Goal: Obtain resource: Obtain resource

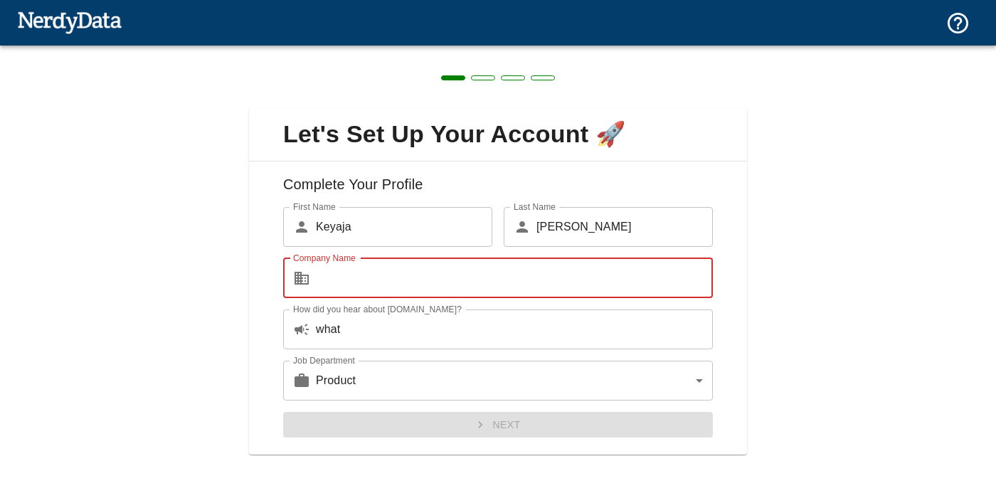
click at [357, 277] on input "Company Name" at bounding box center [514, 278] width 397 height 40
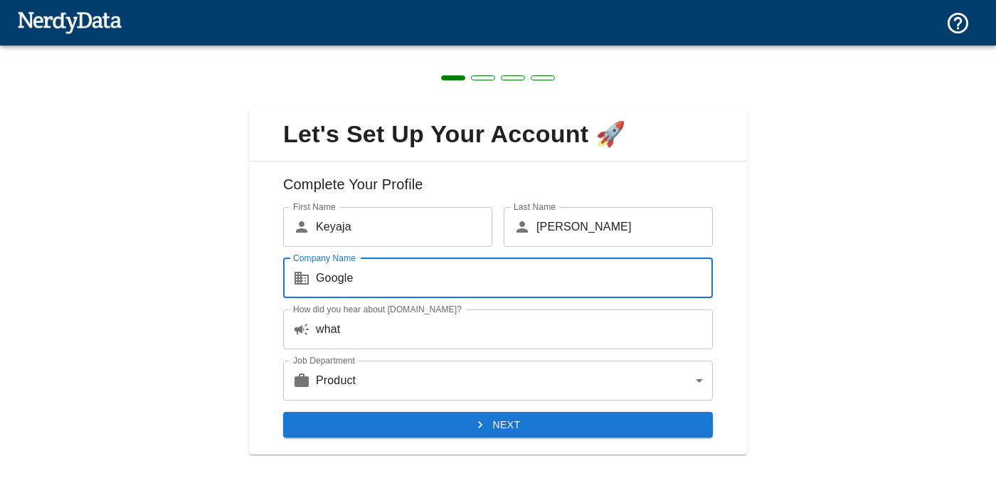
type input "Google"
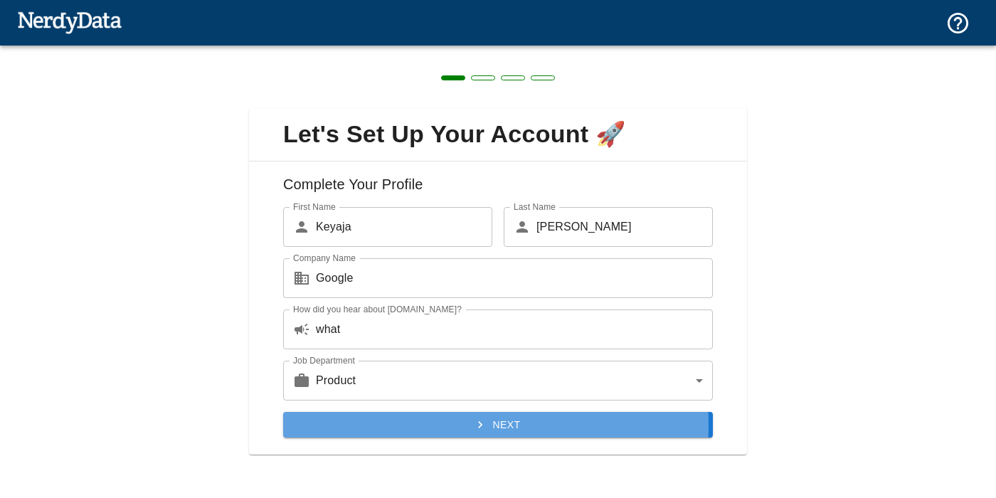
click at [450, 426] on button "Next" at bounding box center [498, 425] width 430 height 26
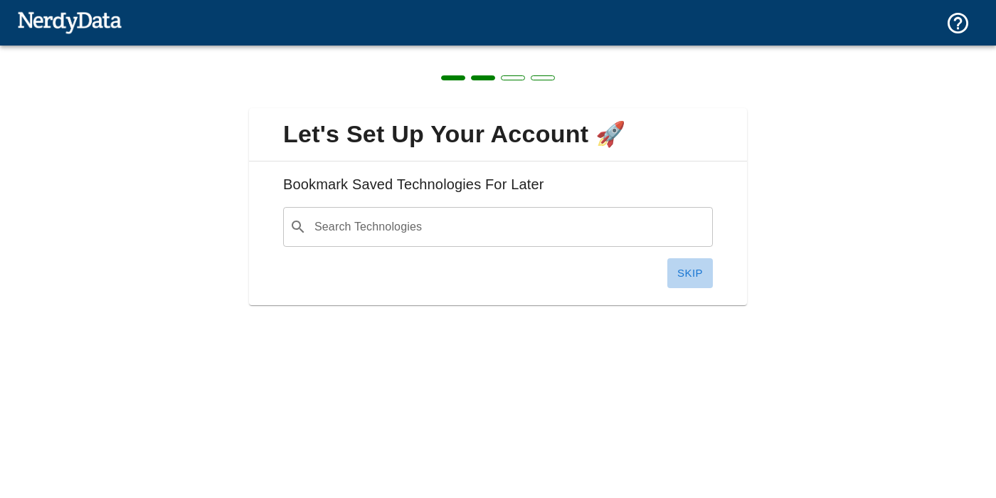
click at [701, 270] on button "Skip" at bounding box center [690, 273] width 46 height 30
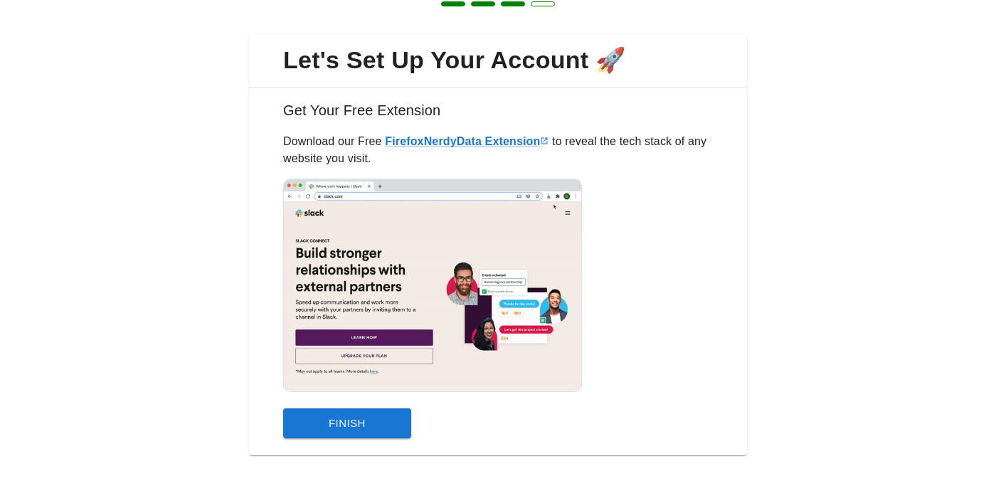
scroll to position [76, 0]
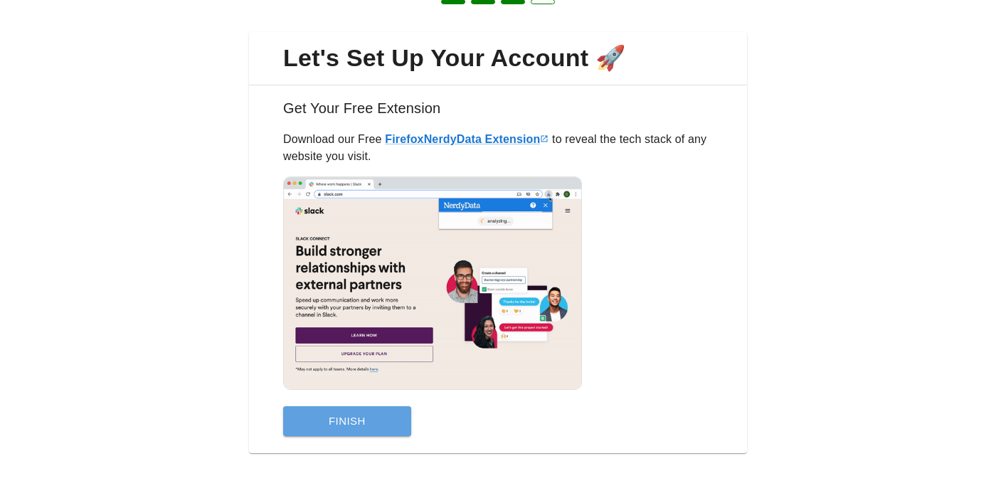
click at [377, 423] on button "Finish" at bounding box center [347, 421] width 128 height 30
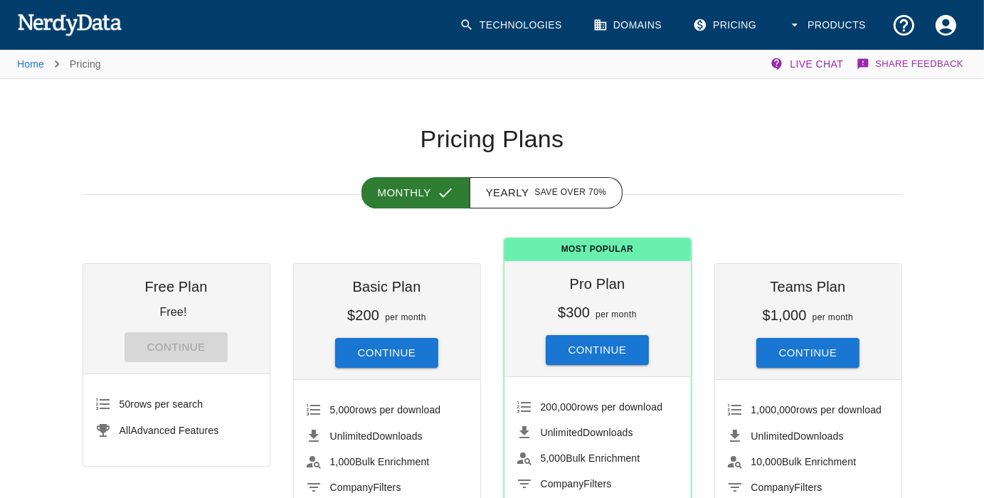
click at [109, 175] on div "Monthly Yearly Save over 70%" at bounding box center [481, 174] width 843 height 41
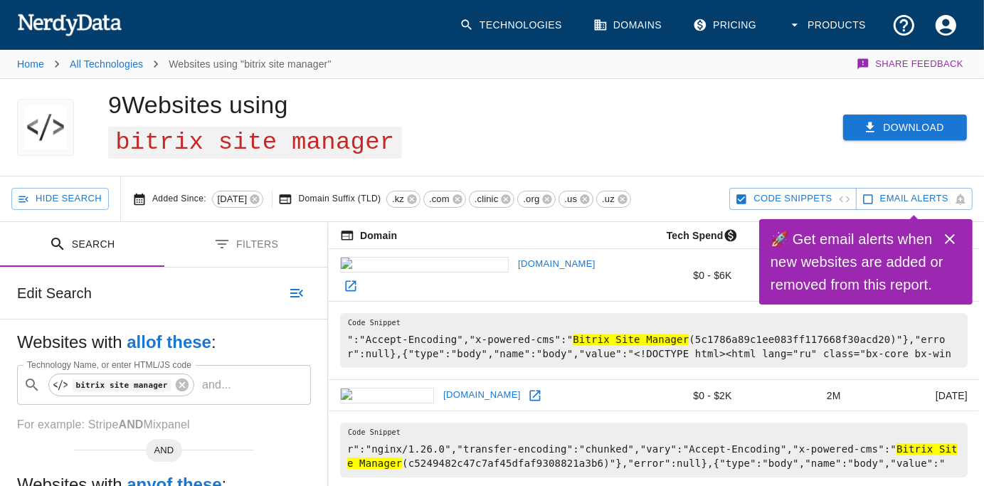
click at [895, 115] on button "Download" at bounding box center [905, 128] width 124 height 26
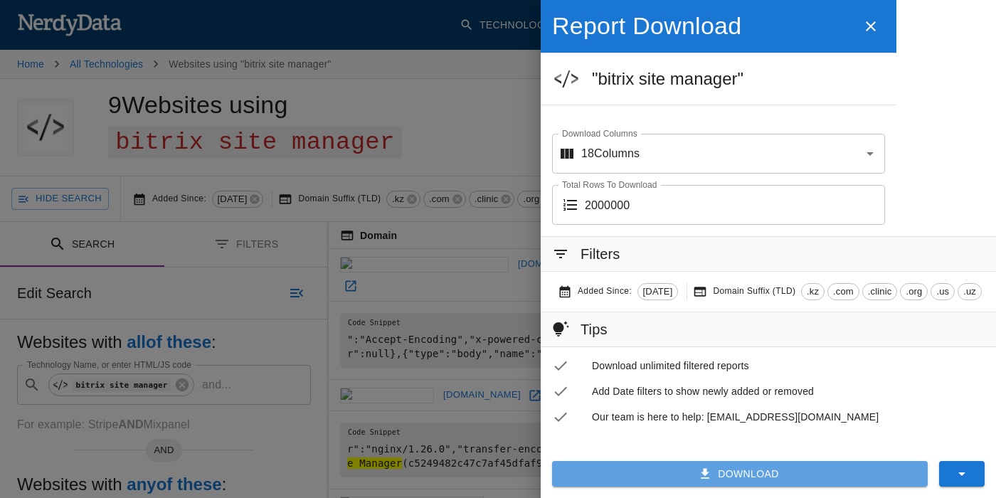
click at [698, 468] on icon "button" at bounding box center [705, 474] width 14 height 14
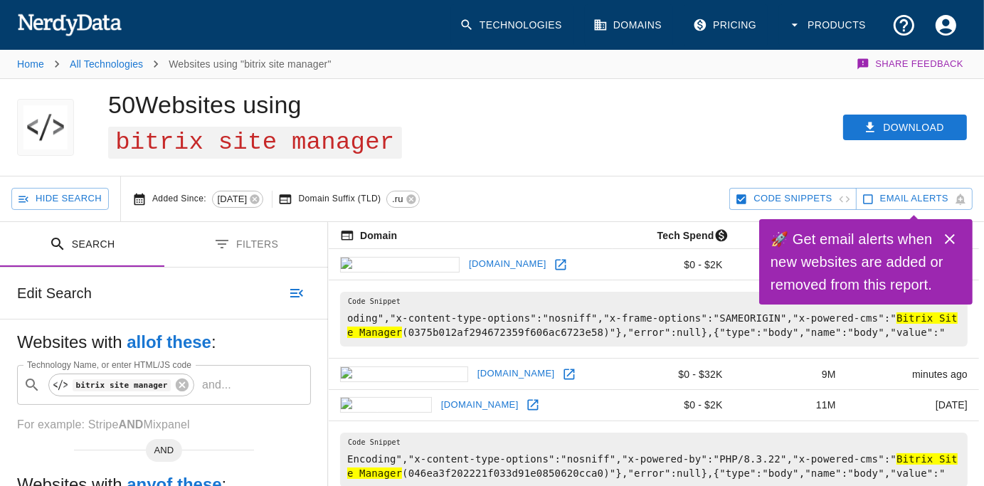
click at [798, 117] on div "Download" at bounding box center [761, 127] width 447 height 97
